Goal: Transaction & Acquisition: Download file/media

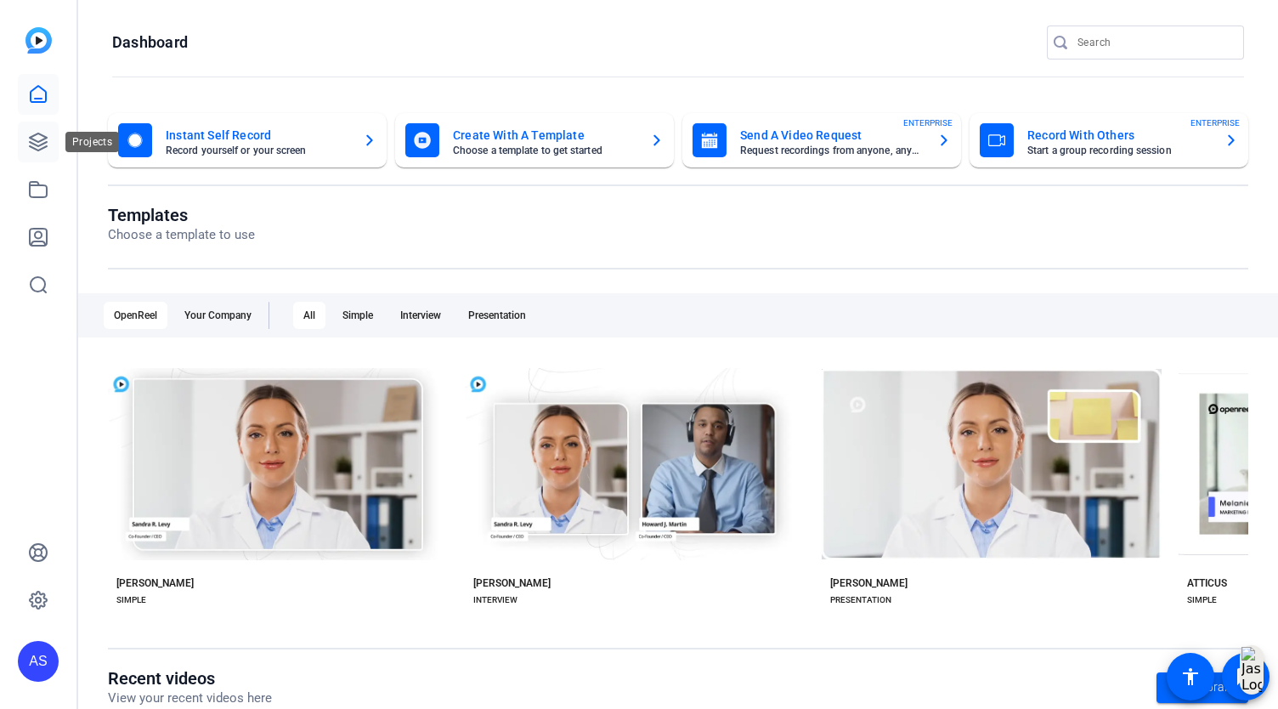
click at [46, 145] on icon at bounding box center [38, 142] width 20 height 20
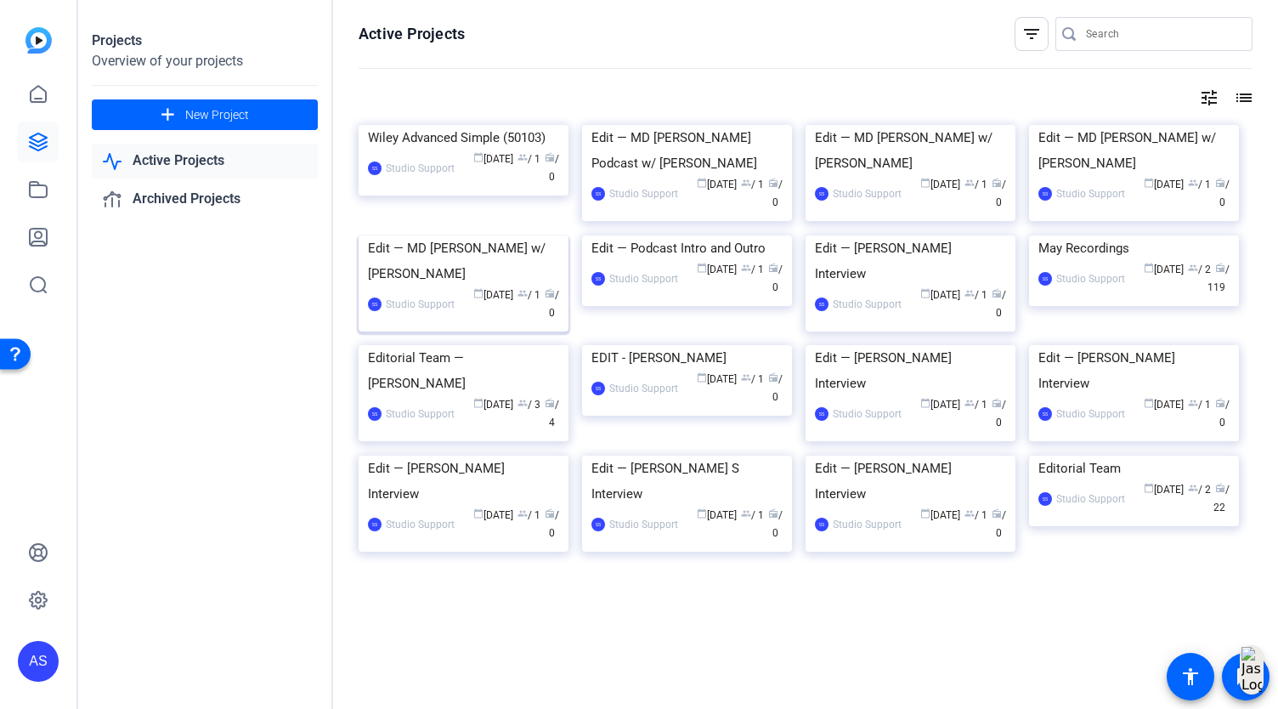
click at [478, 235] on img at bounding box center [464, 235] width 210 height 0
click at [46, 107] on link at bounding box center [38, 94] width 41 height 41
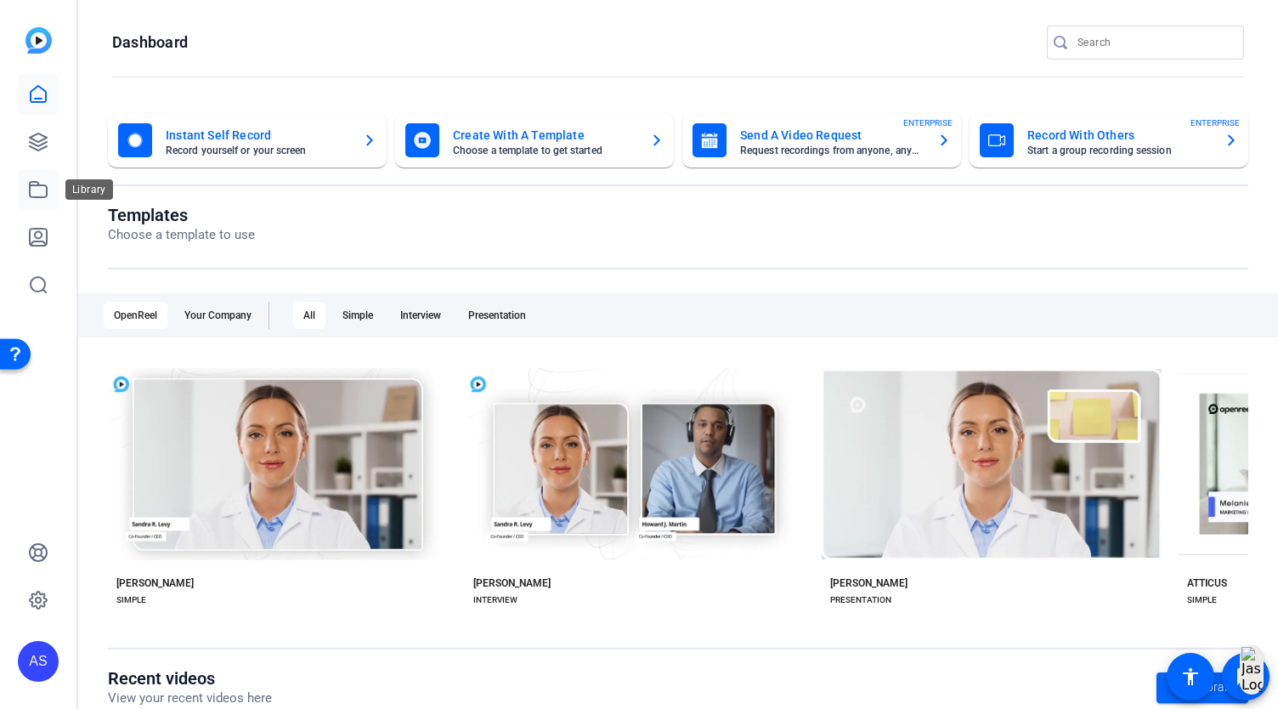
click at [31, 186] on icon at bounding box center [38, 189] width 17 height 15
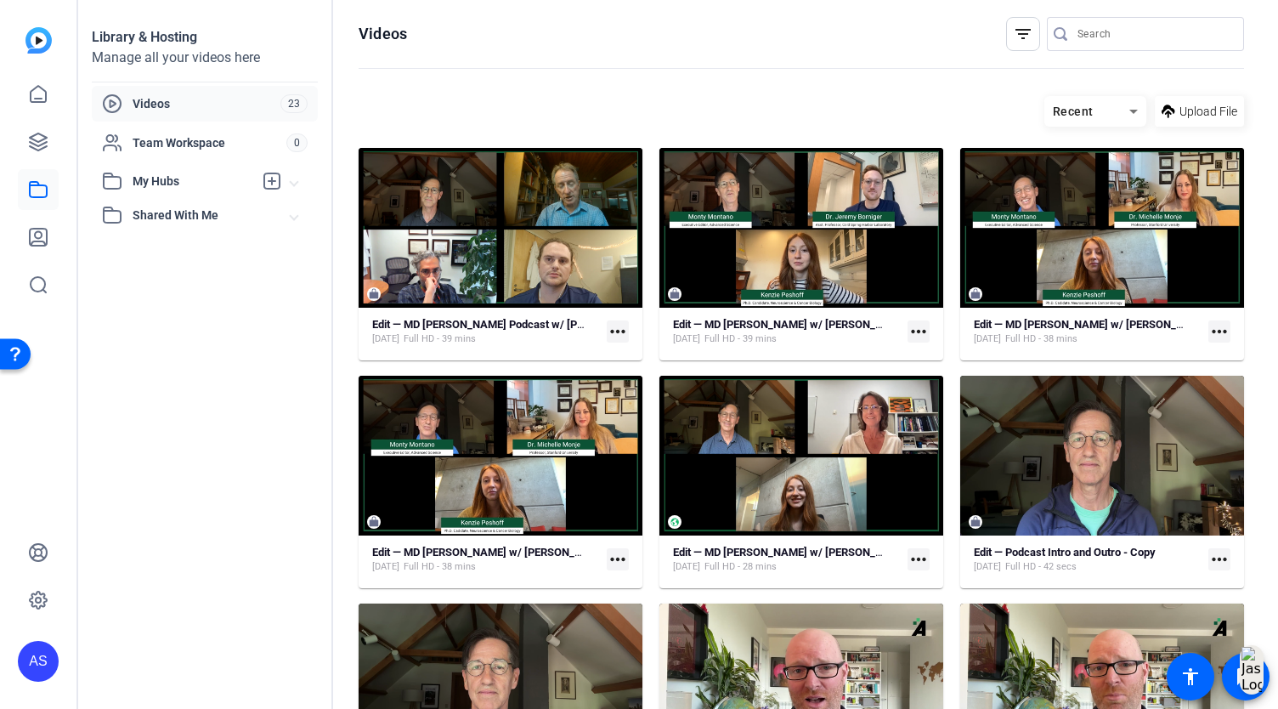
click at [613, 560] on mat-icon "more_horiz" at bounding box center [618, 559] width 22 height 22
click at [615, 580] on button "Download" at bounding box center [651, 584] width 95 height 21
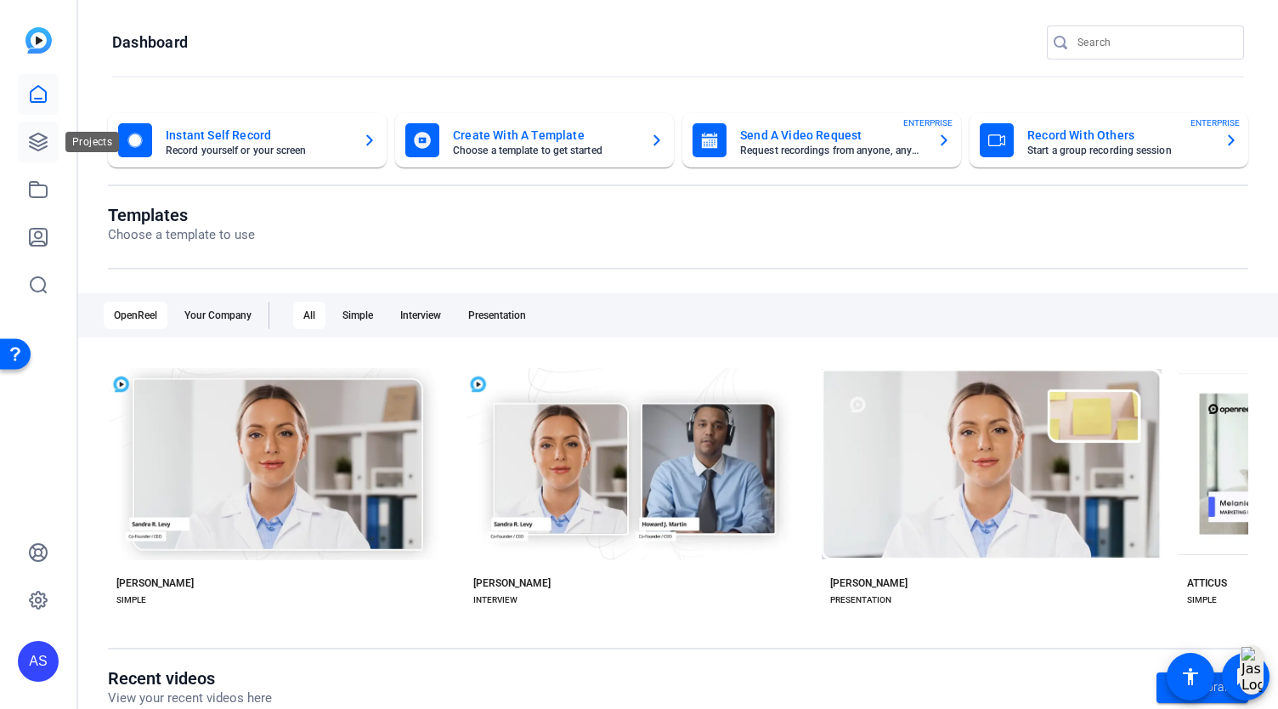
click at [36, 143] on icon at bounding box center [38, 142] width 20 height 20
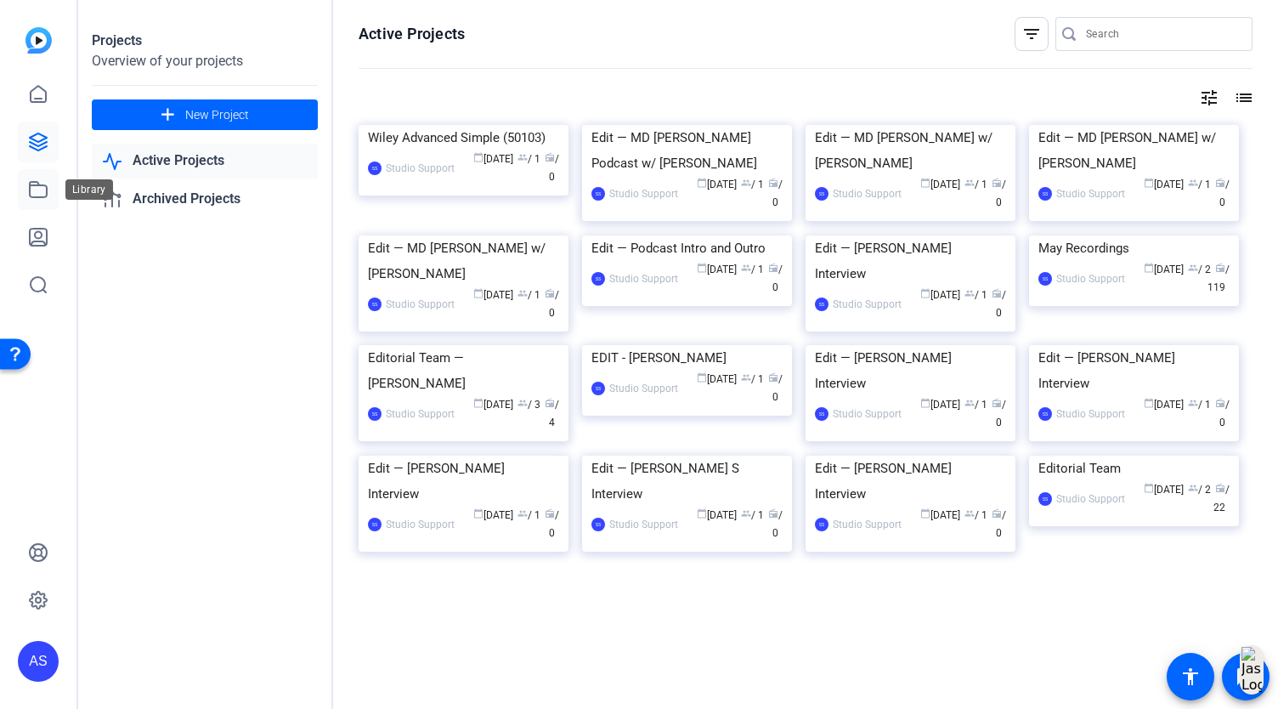
click at [25, 195] on link at bounding box center [38, 189] width 41 height 41
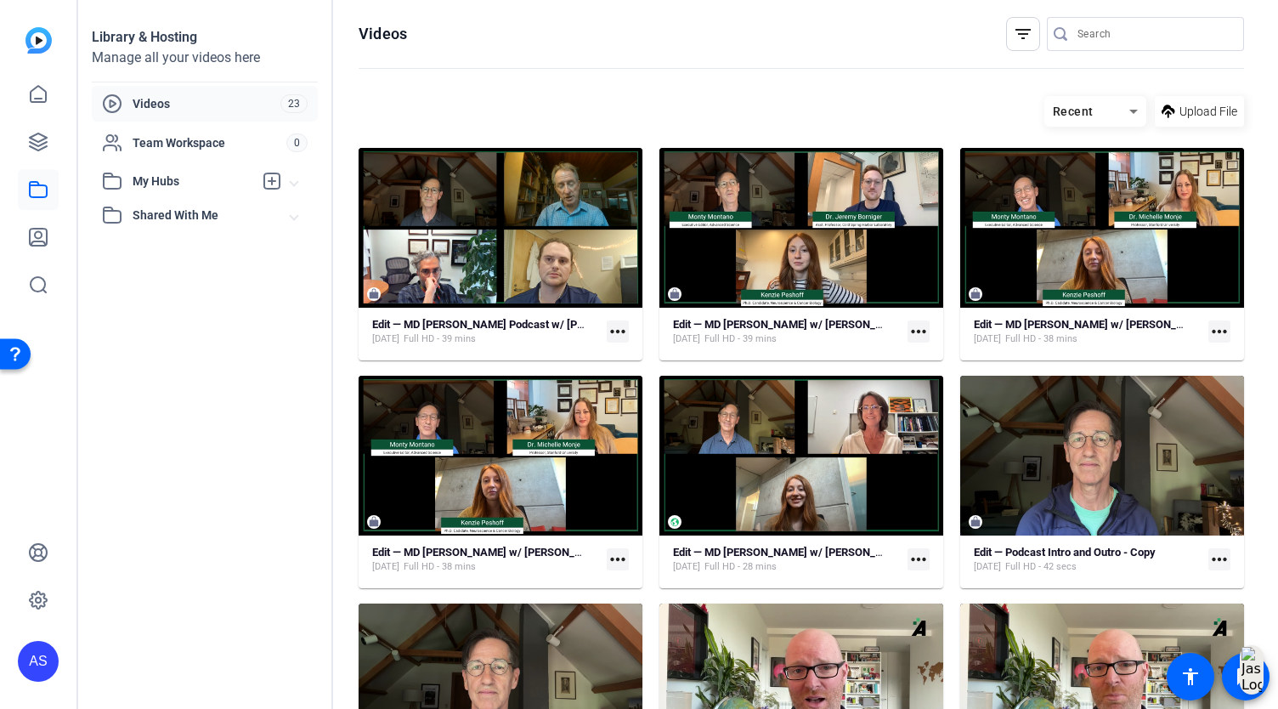
click at [913, 562] on mat-icon "more_horiz" at bounding box center [918, 559] width 22 height 22
click at [920, 581] on span "Download" at bounding box center [949, 584] width 68 height 20
click at [914, 332] on mat-icon "more_horiz" at bounding box center [918, 331] width 22 height 22
click at [933, 355] on span "Download" at bounding box center [949, 356] width 68 height 20
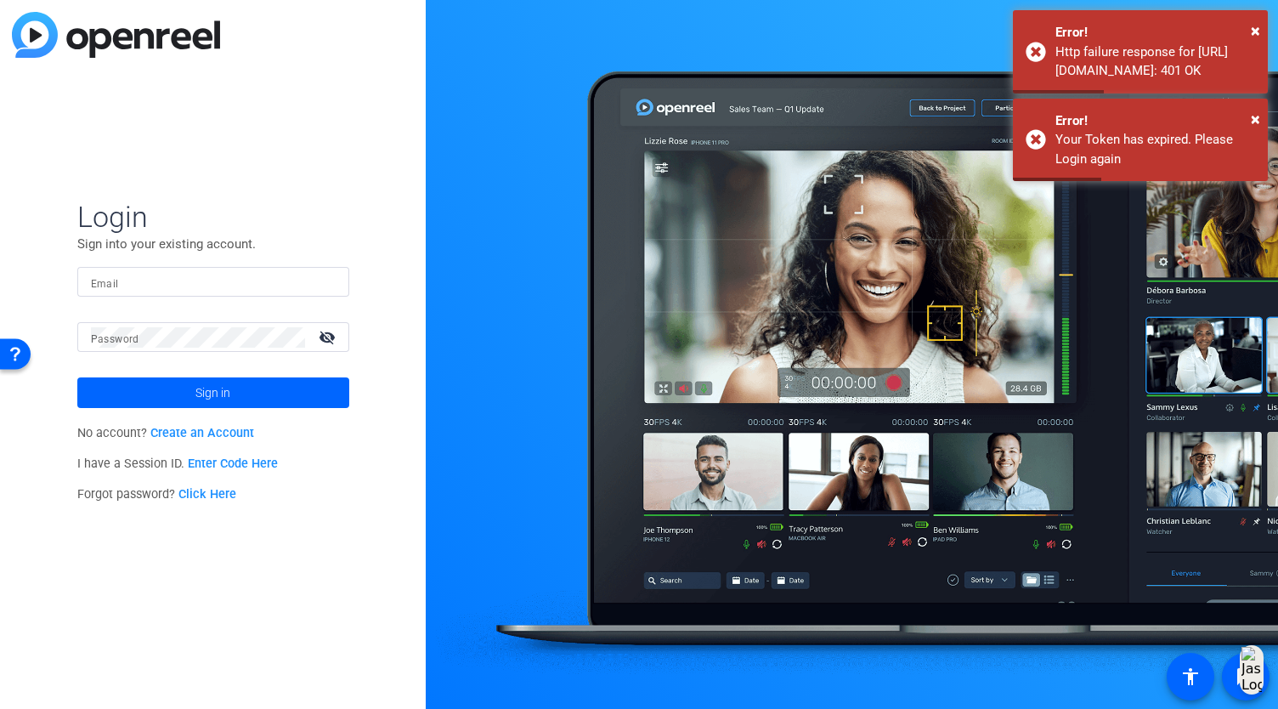
click at [153, 283] on input "Email" at bounding box center [213, 282] width 245 height 20
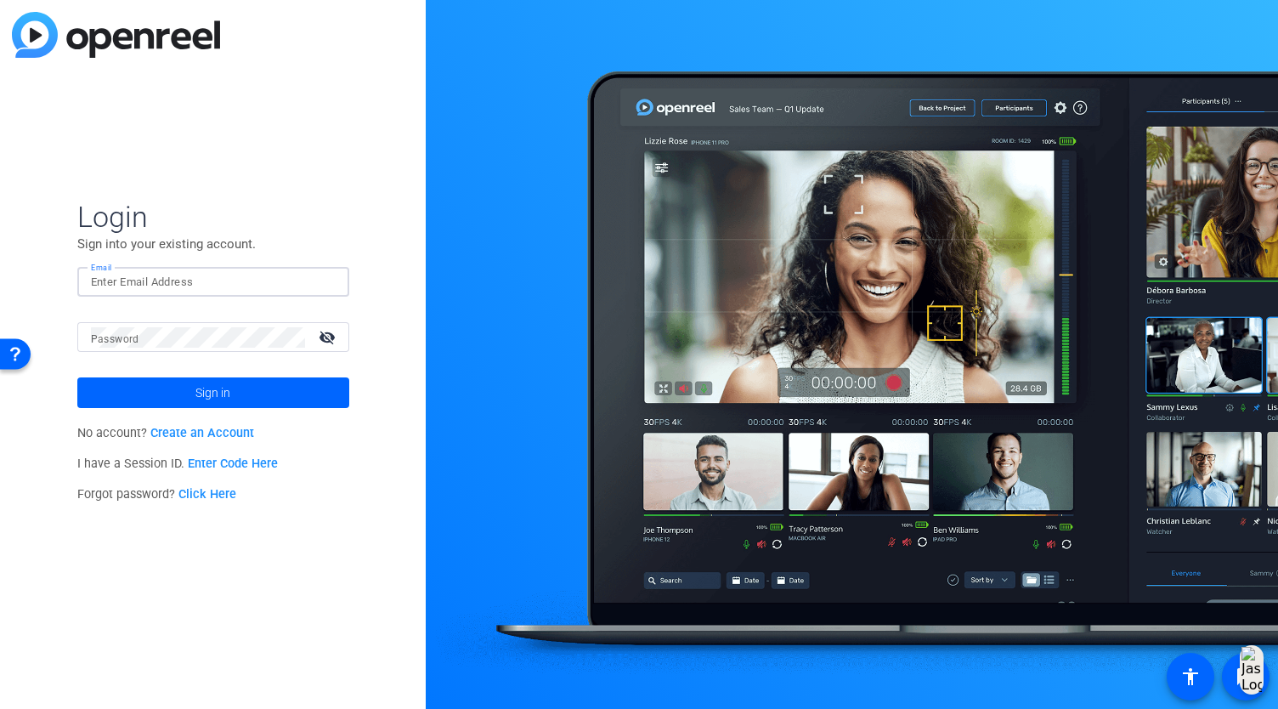
type input "[EMAIL_ADDRESS][DOMAIN_NAME]"
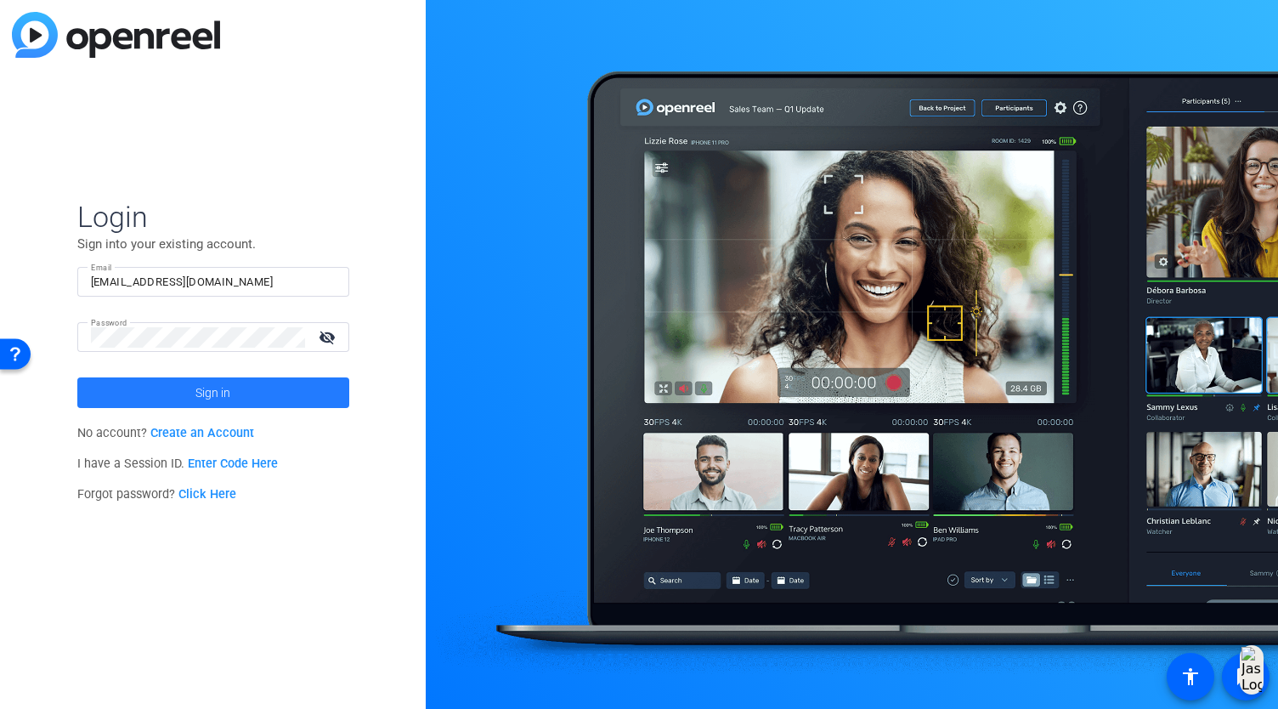
click at [188, 392] on span at bounding box center [213, 392] width 272 height 41
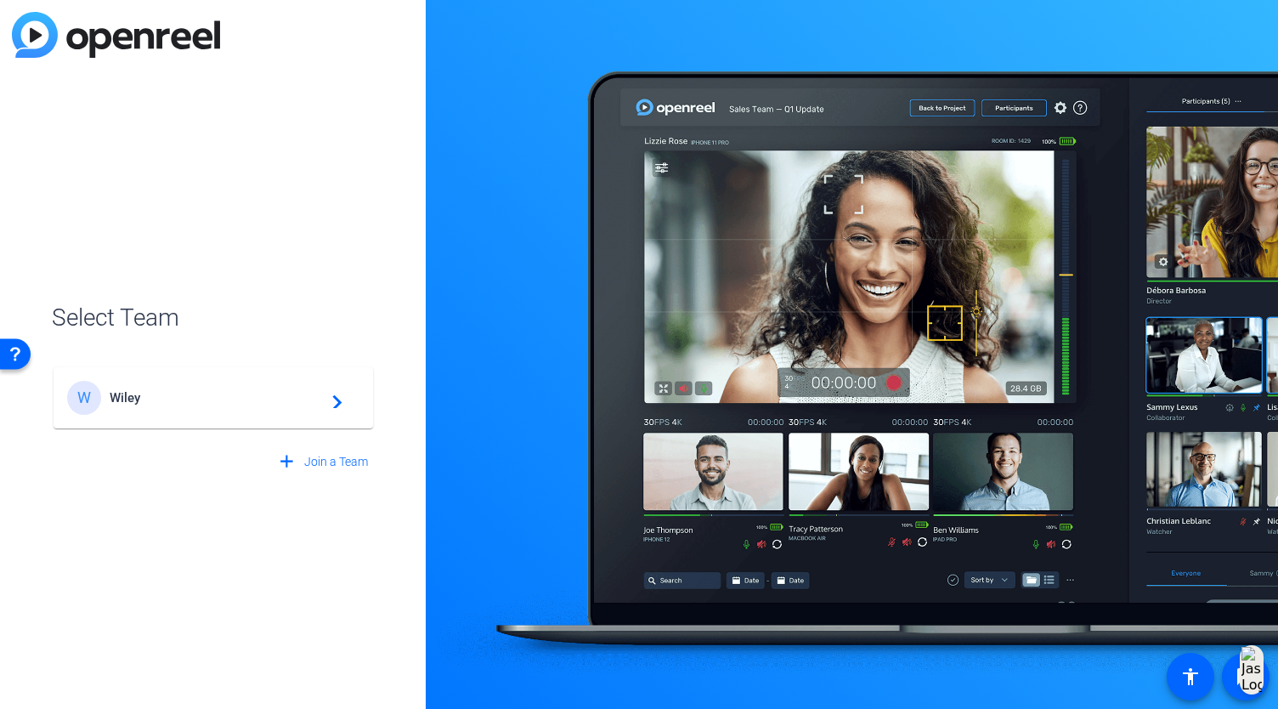
click at [170, 407] on div "W Wiley navigate_next" at bounding box center [213, 398] width 292 height 34
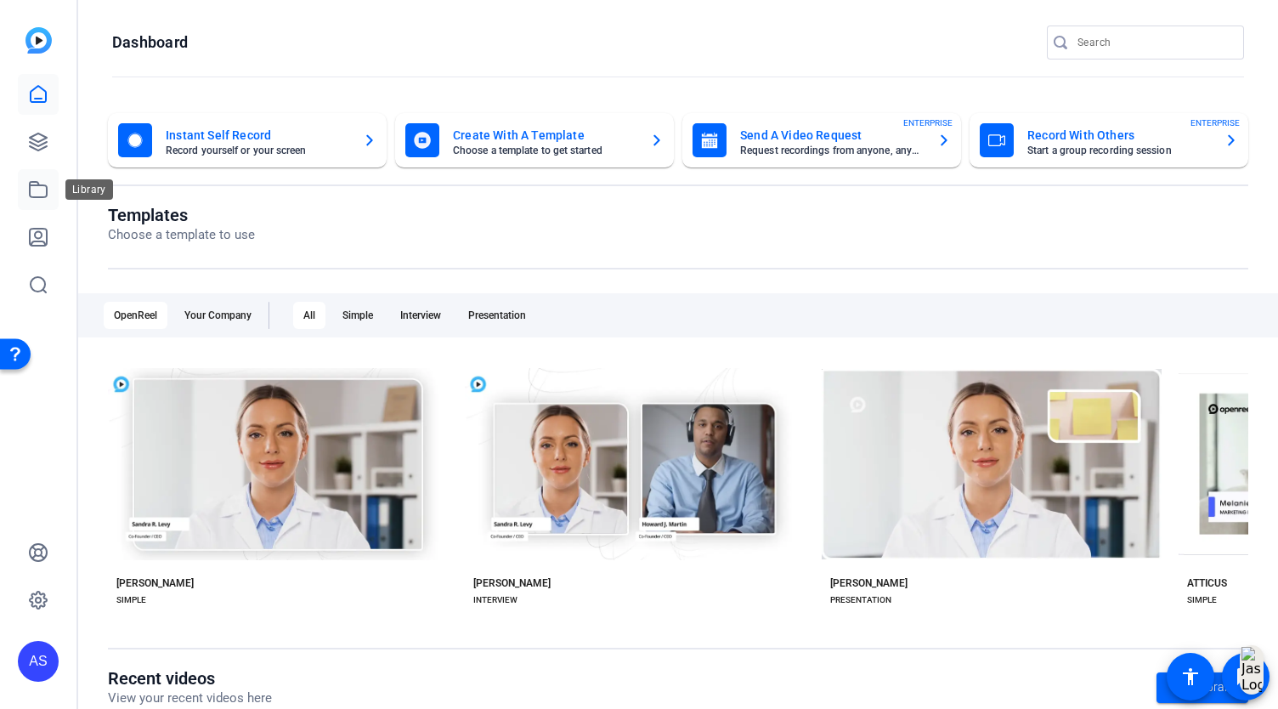
click at [43, 195] on icon at bounding box center [38, 189] width 20 height 20
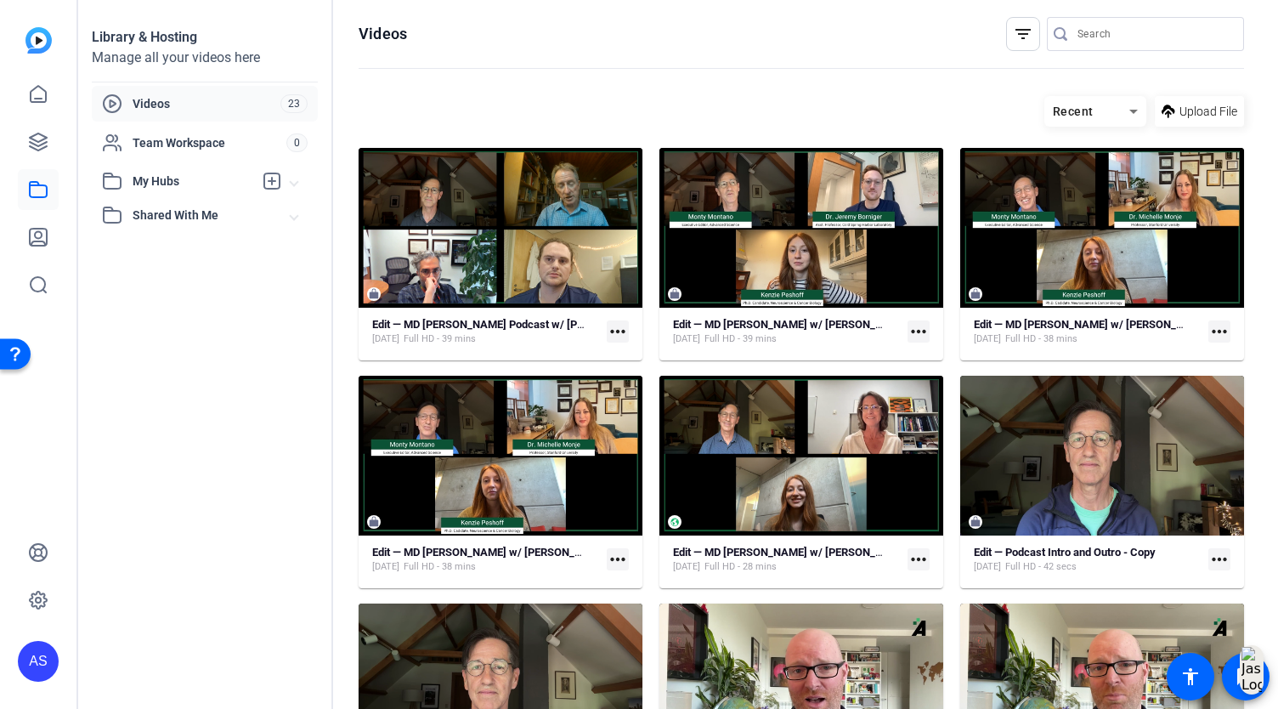
click at [911, 332] on mat-icon "more_horiz" at bounding box center [918, 331] width 22 height 22
click at [933, 351] on span "Download" at bounding box center [949, 356] width 68 height 20
